Goal: Task Accomplishment & Management: Use online tool/utility

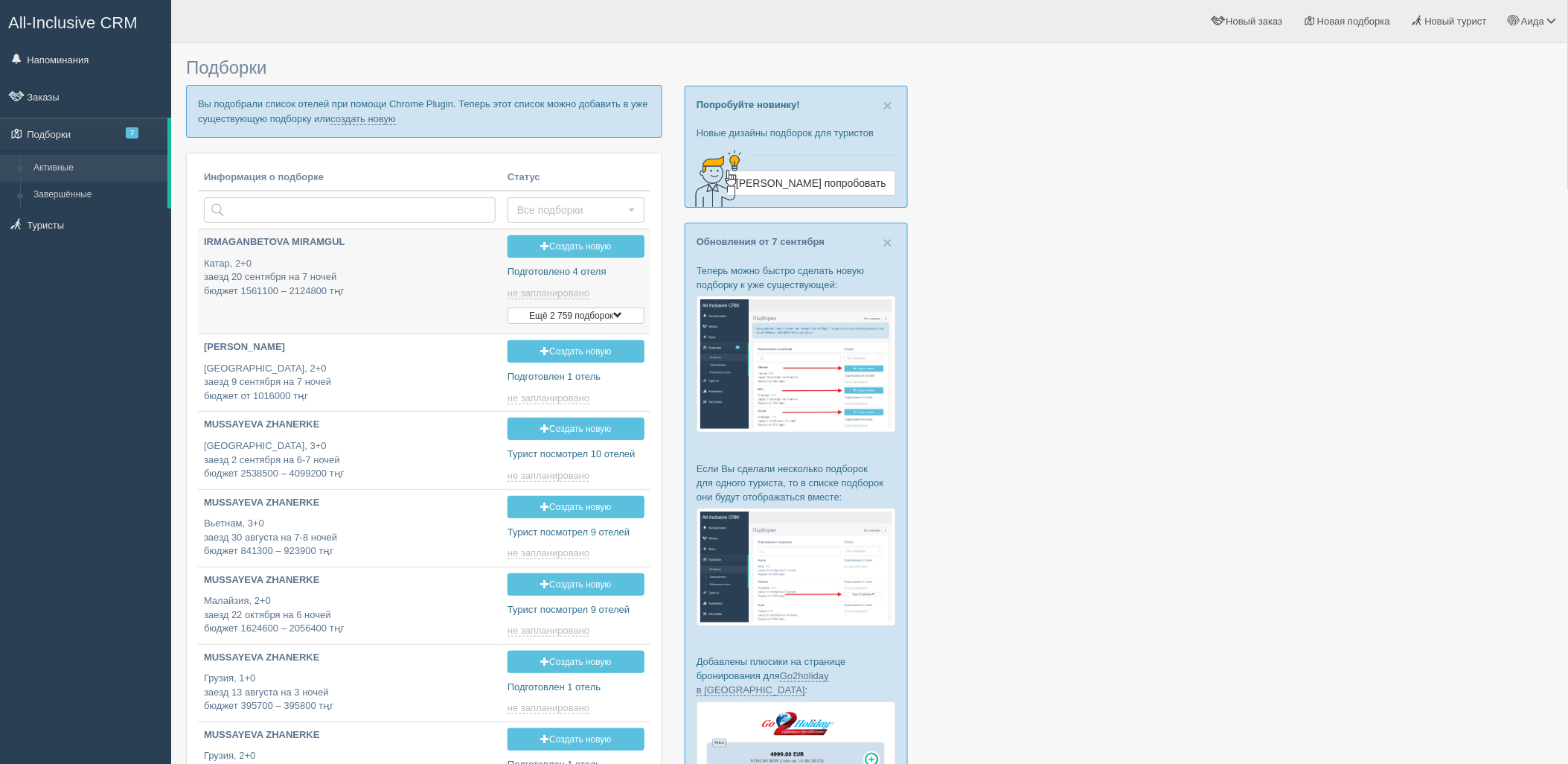
type input "[DATE] 16:55"
click at [367, 115] on link "создать новую" at bounding box center [363, 119] width 65 height 12
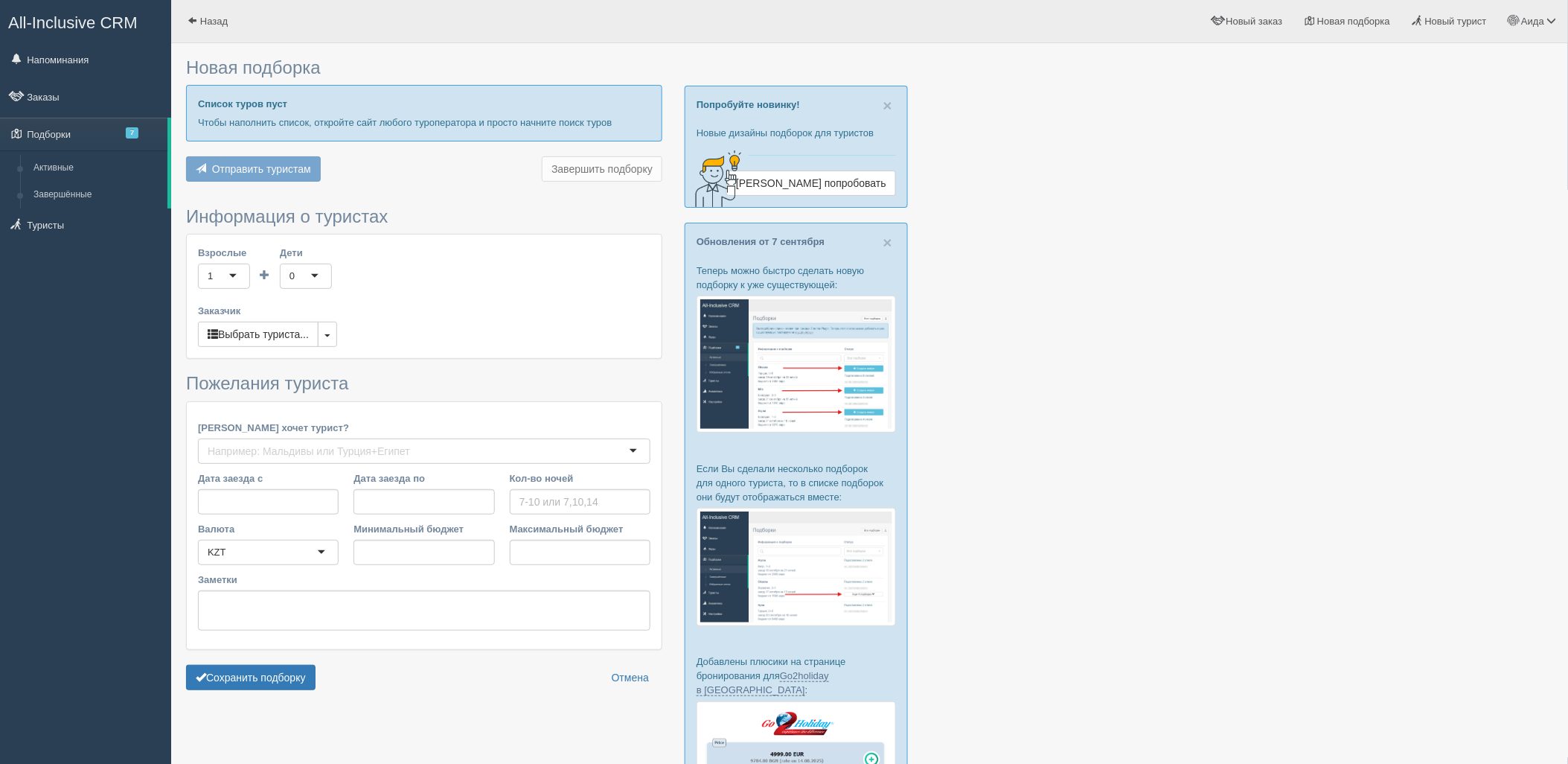
type input "6-7"
type input "546800"
type input "704500"
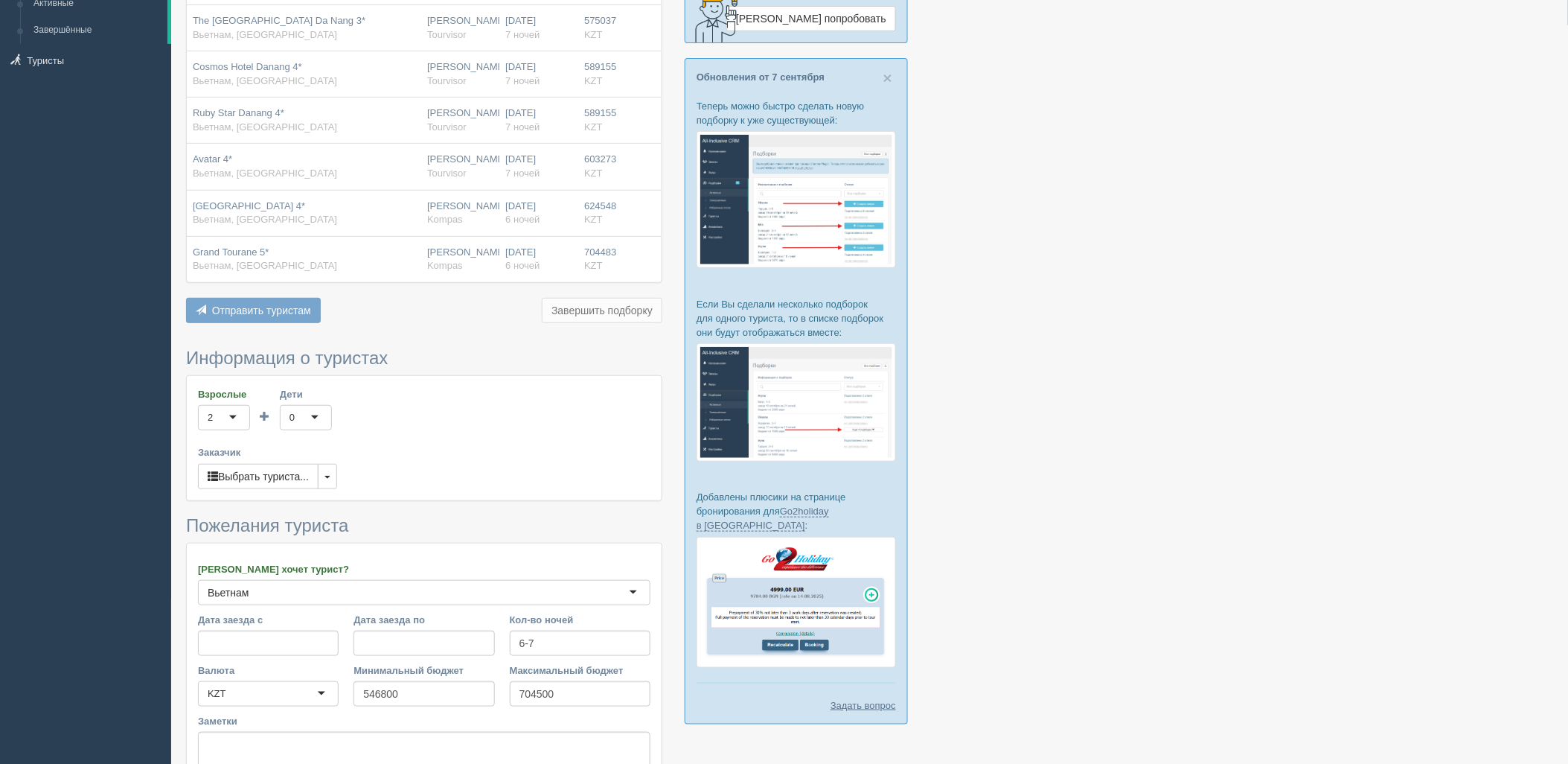
scroll to position [305, 0]
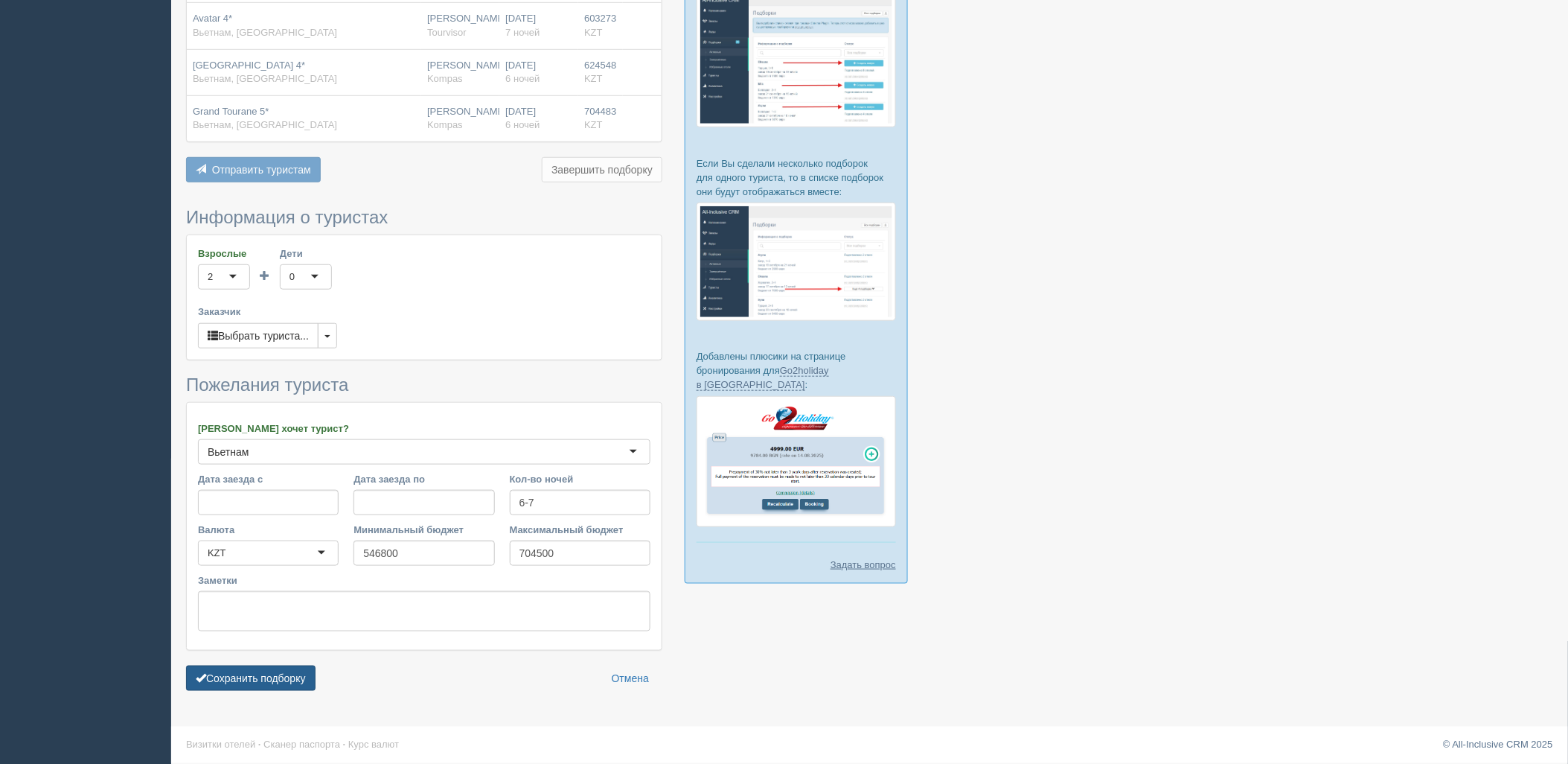
drag, startPoint x: 206, startPoint y: 670, endPoint x: 211, endPoint y: 678, distance: 9.4
click at [206, 671] on button "Сохранить подборку" at bounding box center [250, 678] width 130 height 25
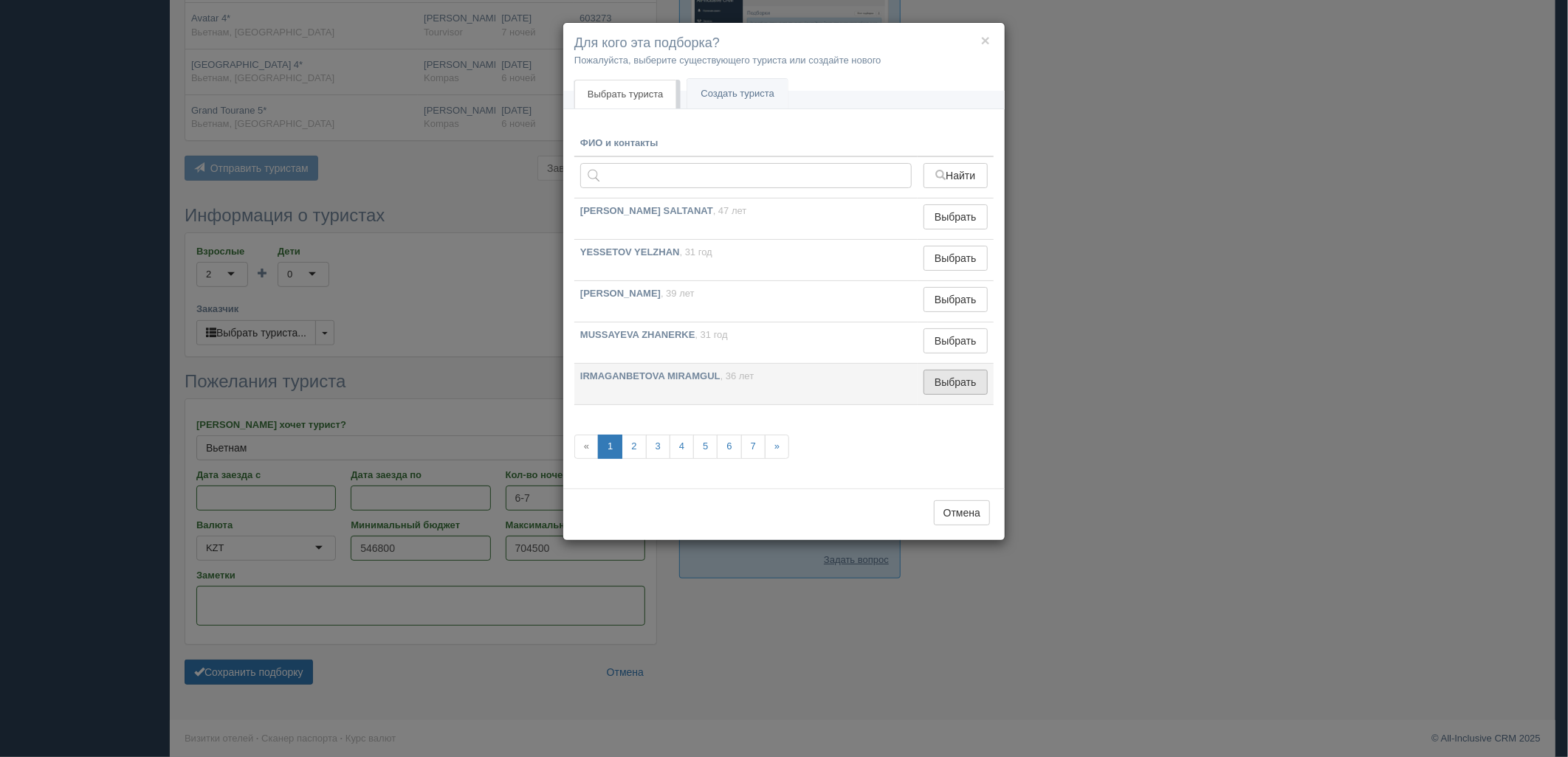
click at [967, 389] on button "Выбрать" at bounding box center [955, 382] width 64 height 25
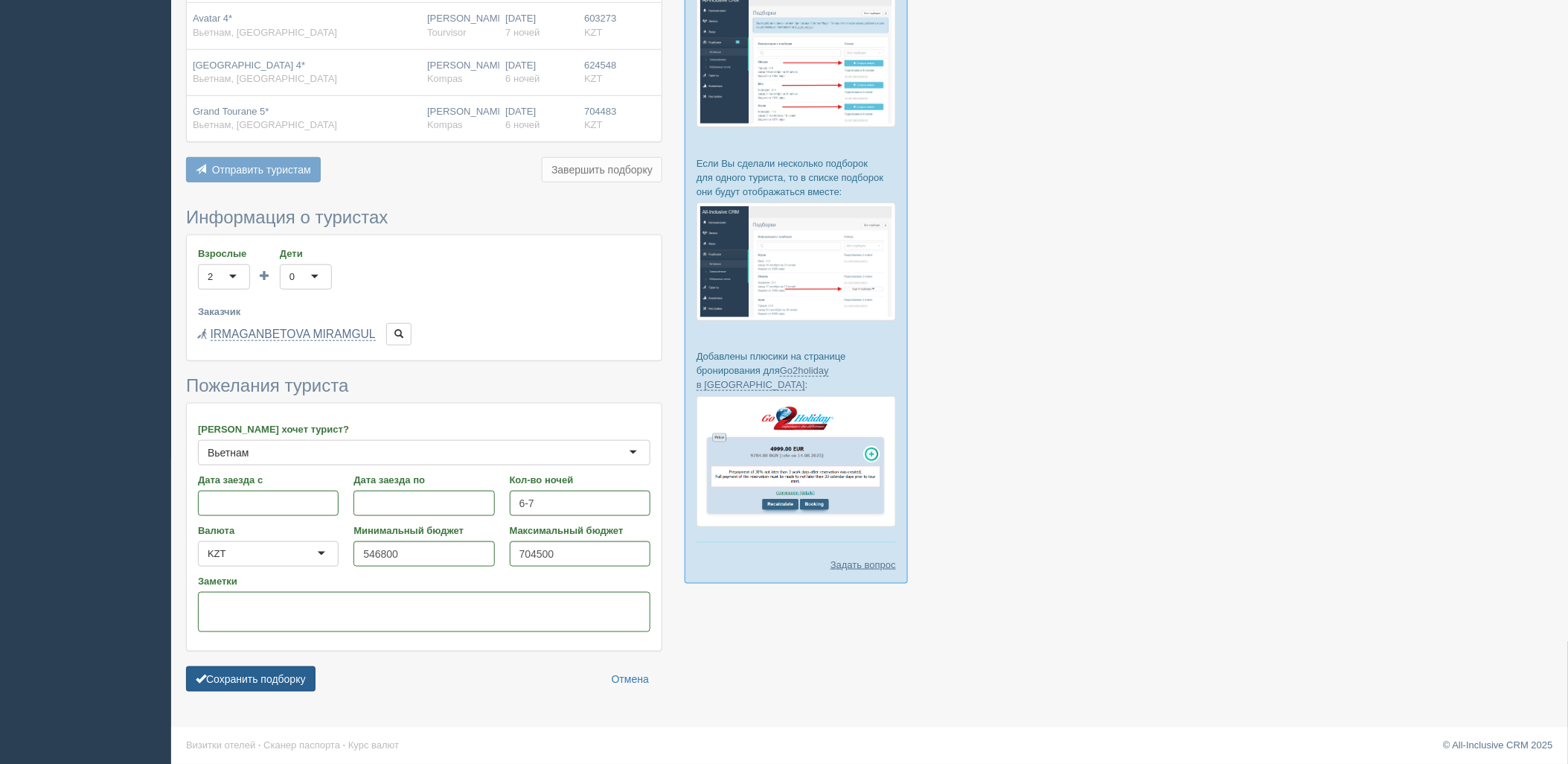
click at [224, 684] on button "Сохранить подборку" at bounding box center [250, 679] width 130 height 25
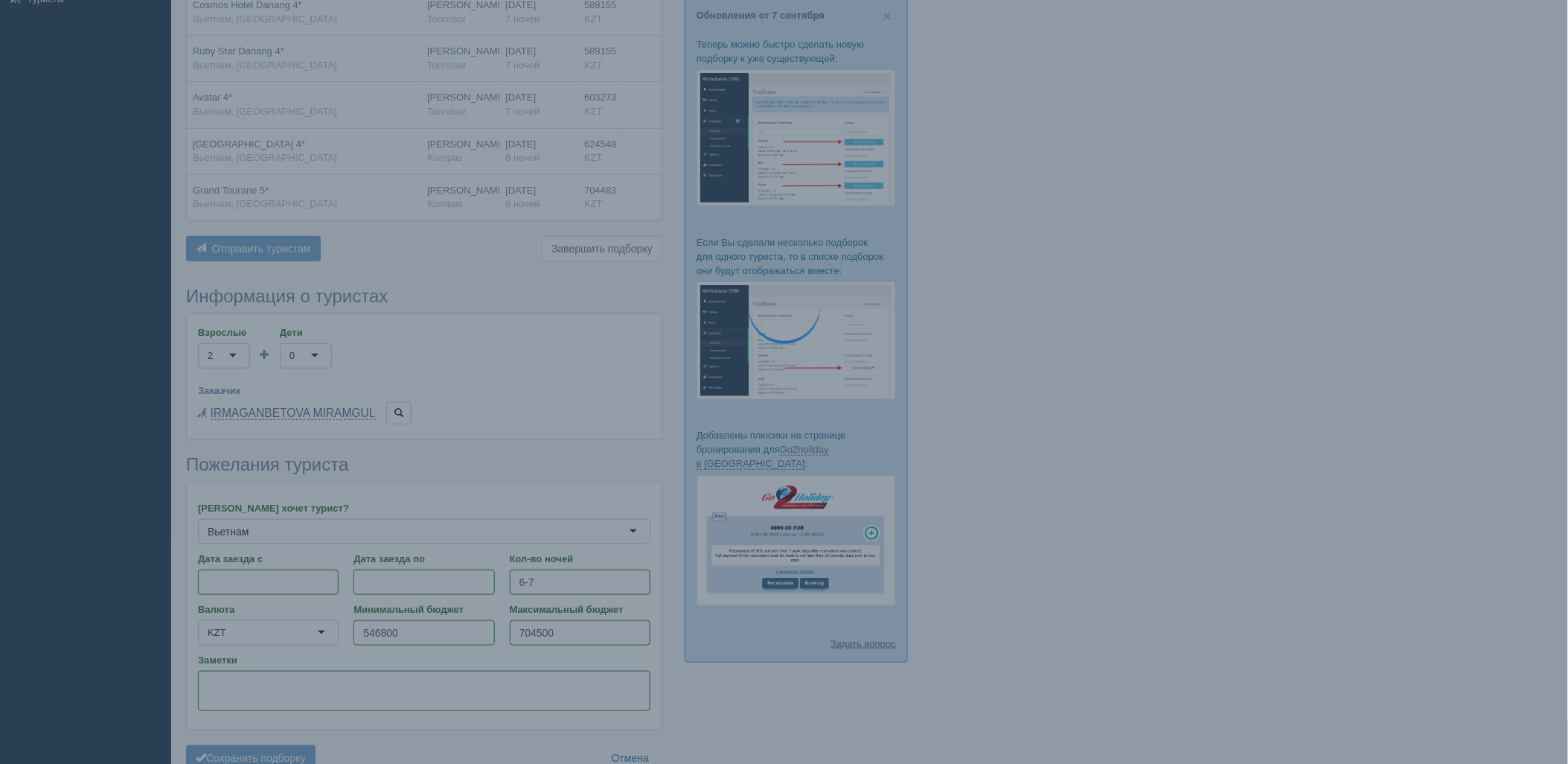
scroll to position [309, 0]
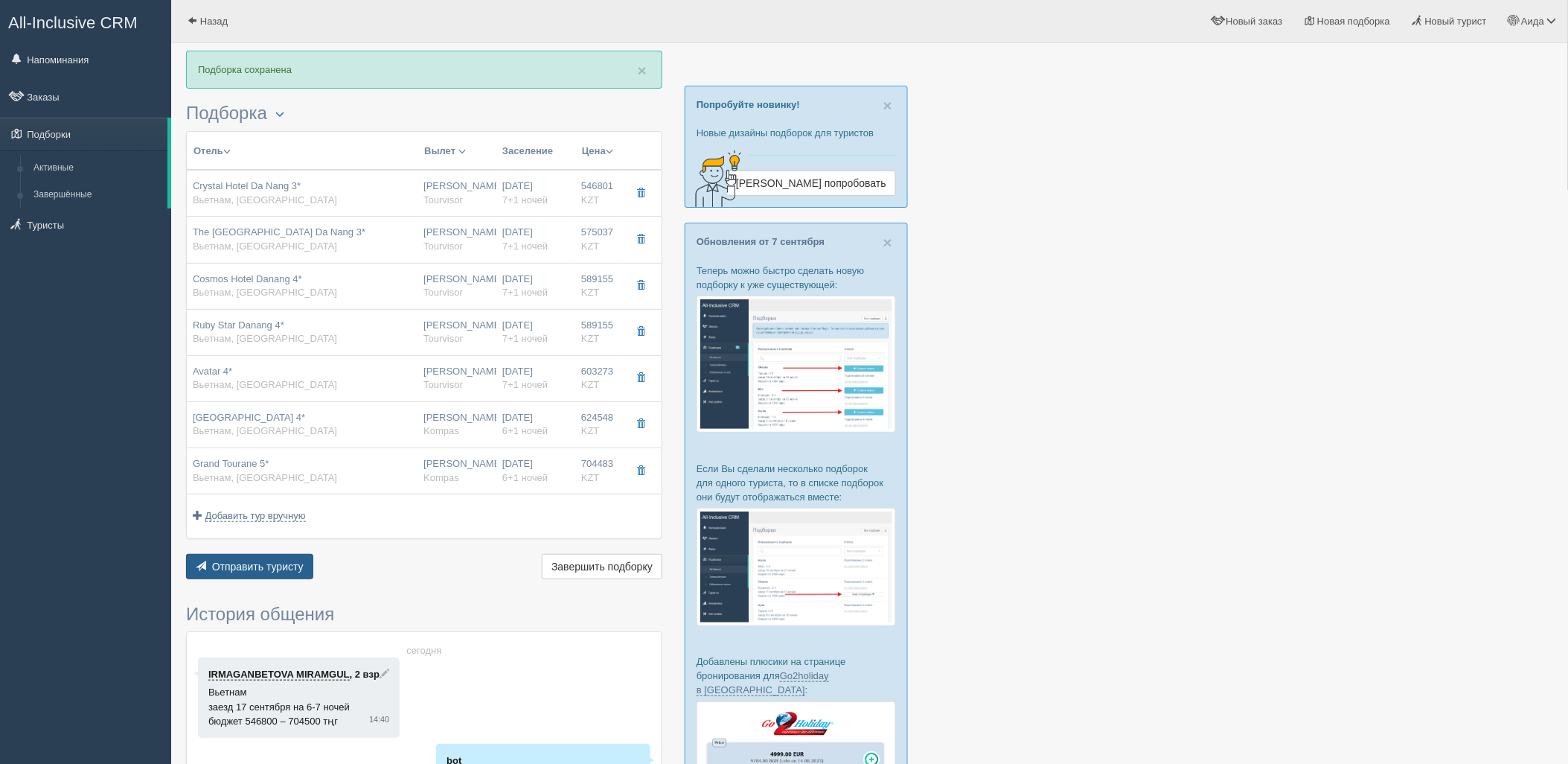
click at [262, 576] on button "Отправить туристу Отправить" at bounding box center [249, 566] width 127 height 25
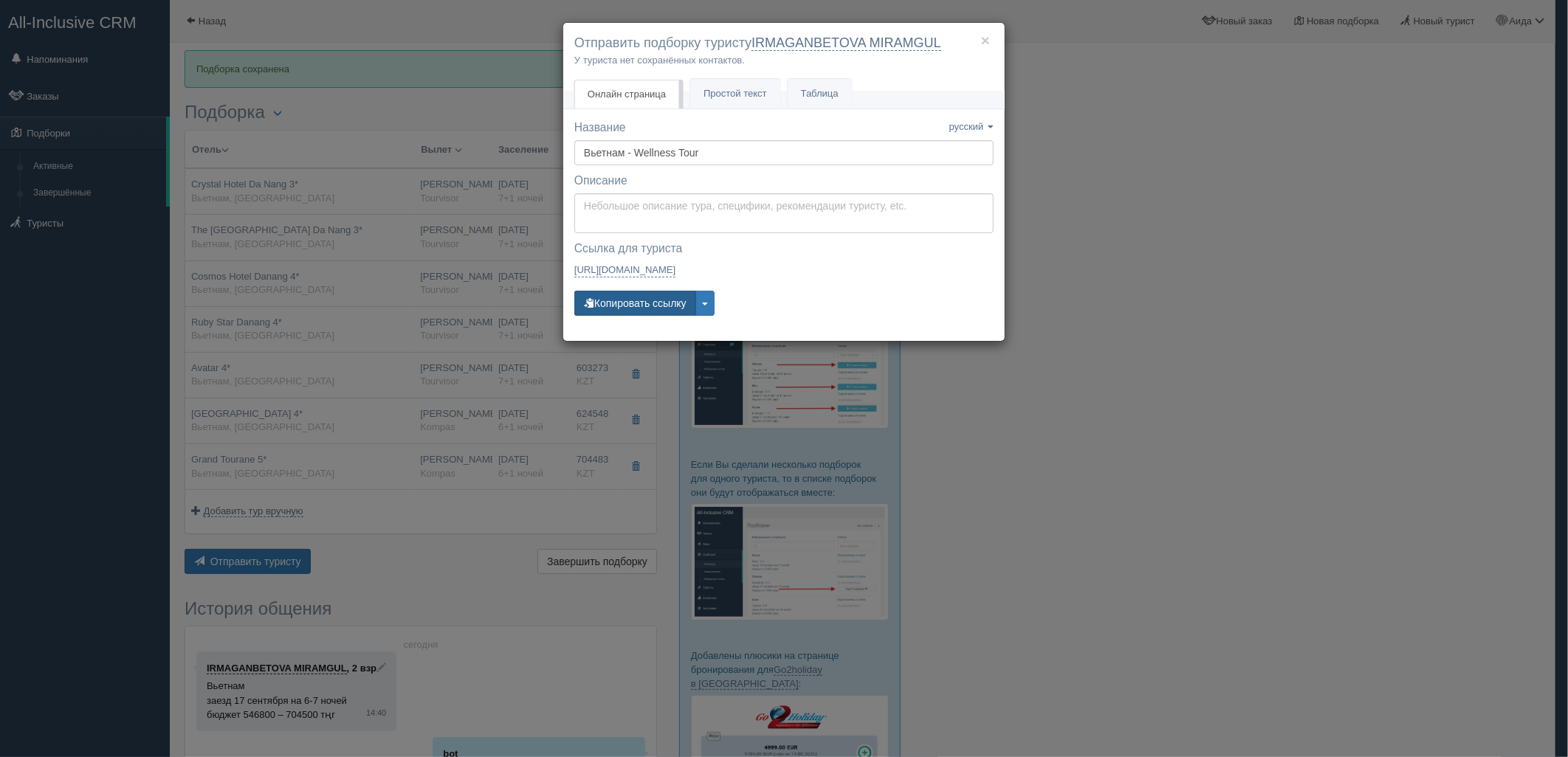
click at [670, 298] on button "Копировать ссылку" at bounding box center [635, 303] width 122 height 25
